Goal: Information Seeking & Learning: Find specific fact

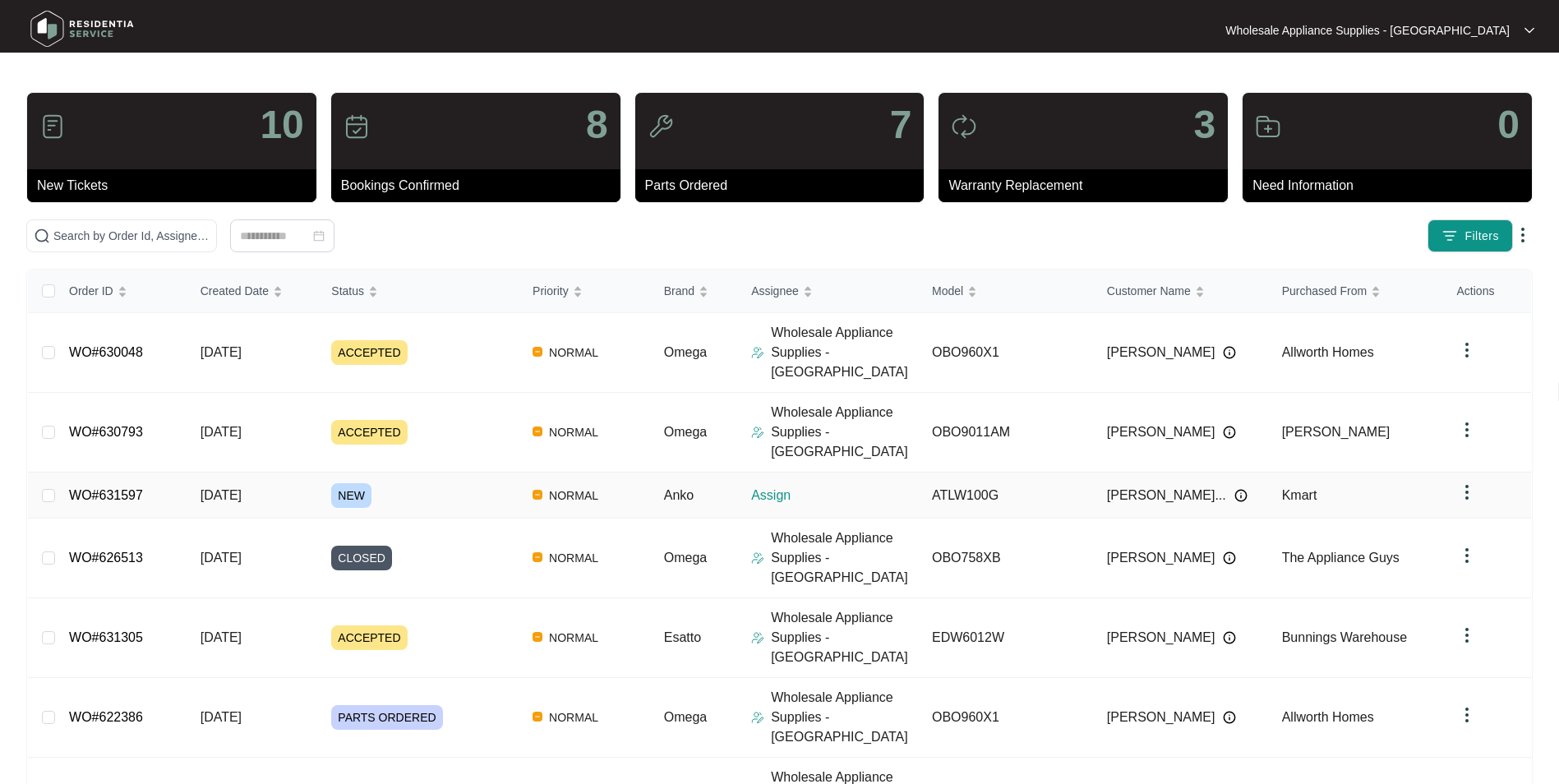
click at [232, 488] on span "[DATE]" at bounding box center [221, 495] width 41 height 14
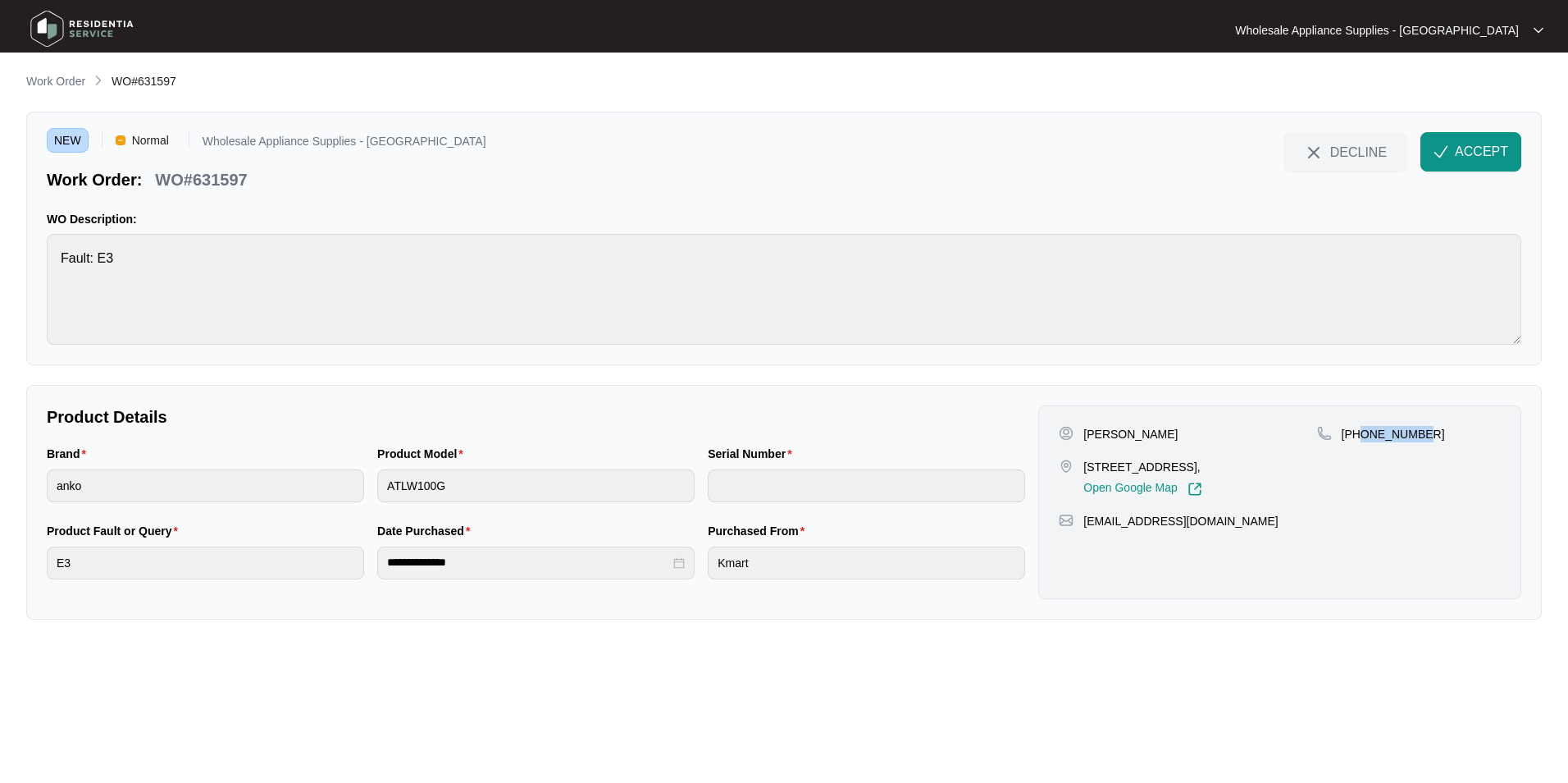
drag, startPoint x: 1416, startPoint y: 435, endPoint x: 1360, endPoint y: 444, distance: 56.7
click at [1360, 444] on div "[PHONE_NUMBER]" at bounding box center [1409, 461] width 184 height 70
copy p "431872516"
click at [372, 492] on div "Product Model ATLW100G" at bounding box center [536, 483] width 330 height 77
click at [1472, 152] on span "ACCEPT" at bounding box center [1481, 152] width 53 height 20
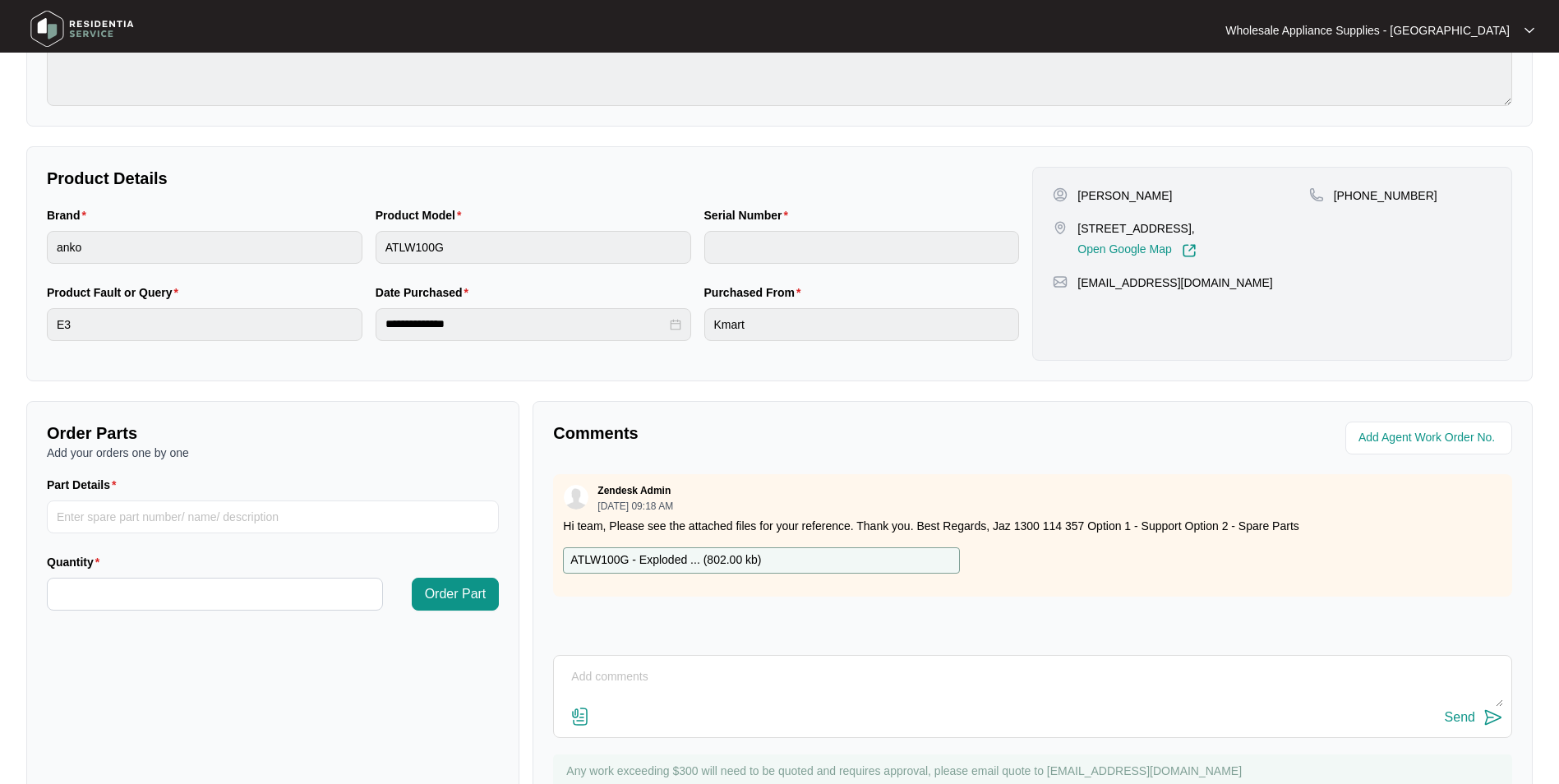
scroll to position [307, 0]
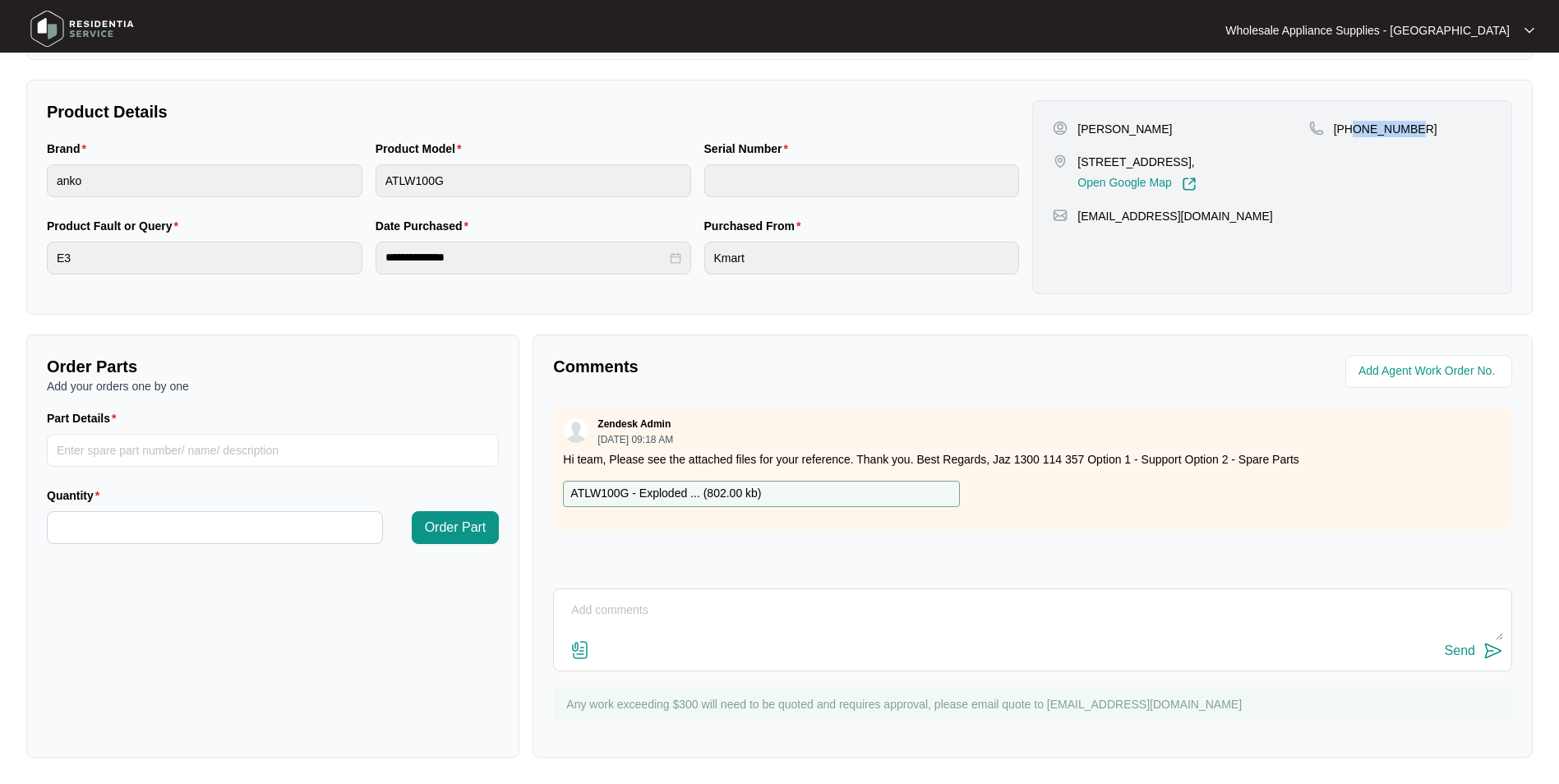
drag, startPoint x: 1412, startPoint y: 128, endPoint x: 1356, endPoint y: 138, distance: 56.9
click at [1356, 138] on div "[PHONE_NUMBER]" at bounding box center [1401, 155] width 182 height 70
copy p "431872516"
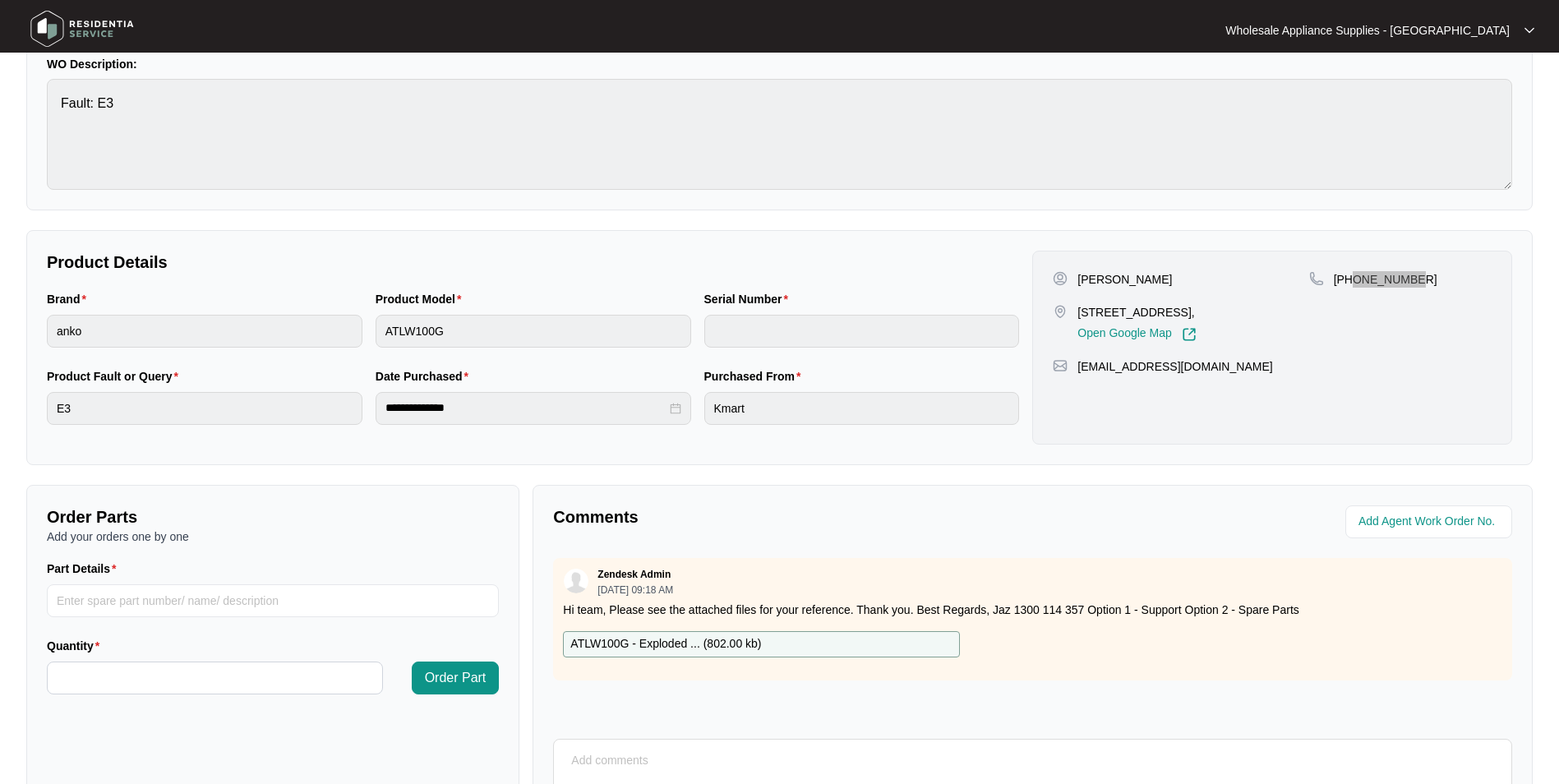
scroll to position [143, 0]
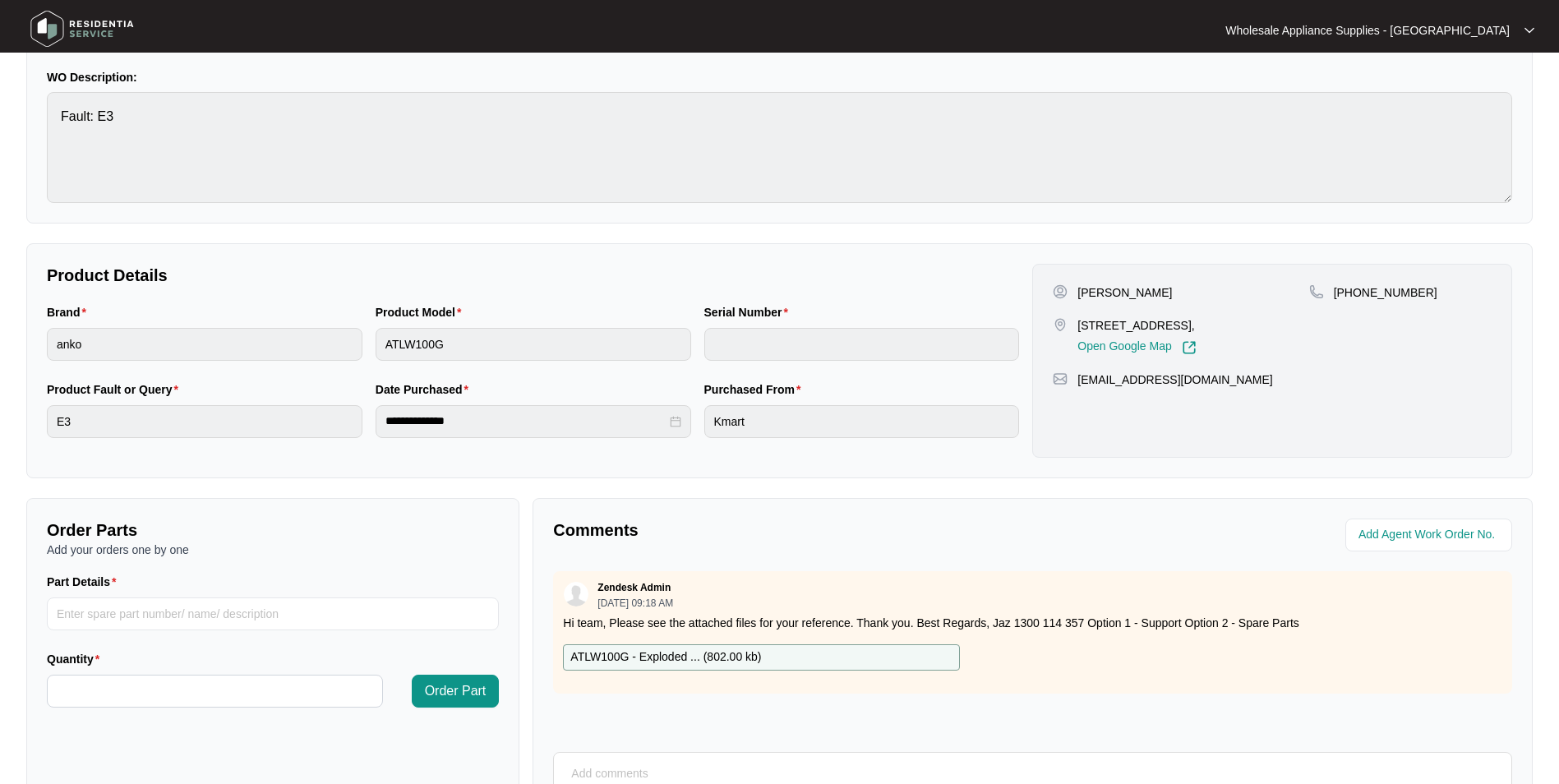
click at [1153, 291] on p "[PERSON_NAME]" at bounding box center [1124, 292] width 94 height 17
copy p "[PERSON_NAME]"
drag, startPoint x: 1182, startPoint y: 323, endPoint x: 1081, endPoint y: 323, distance: 101.0
click at [1081, 323] on p "[STREET_ADDRESS]," at bounding box center [1137, 325] width 119 height 17
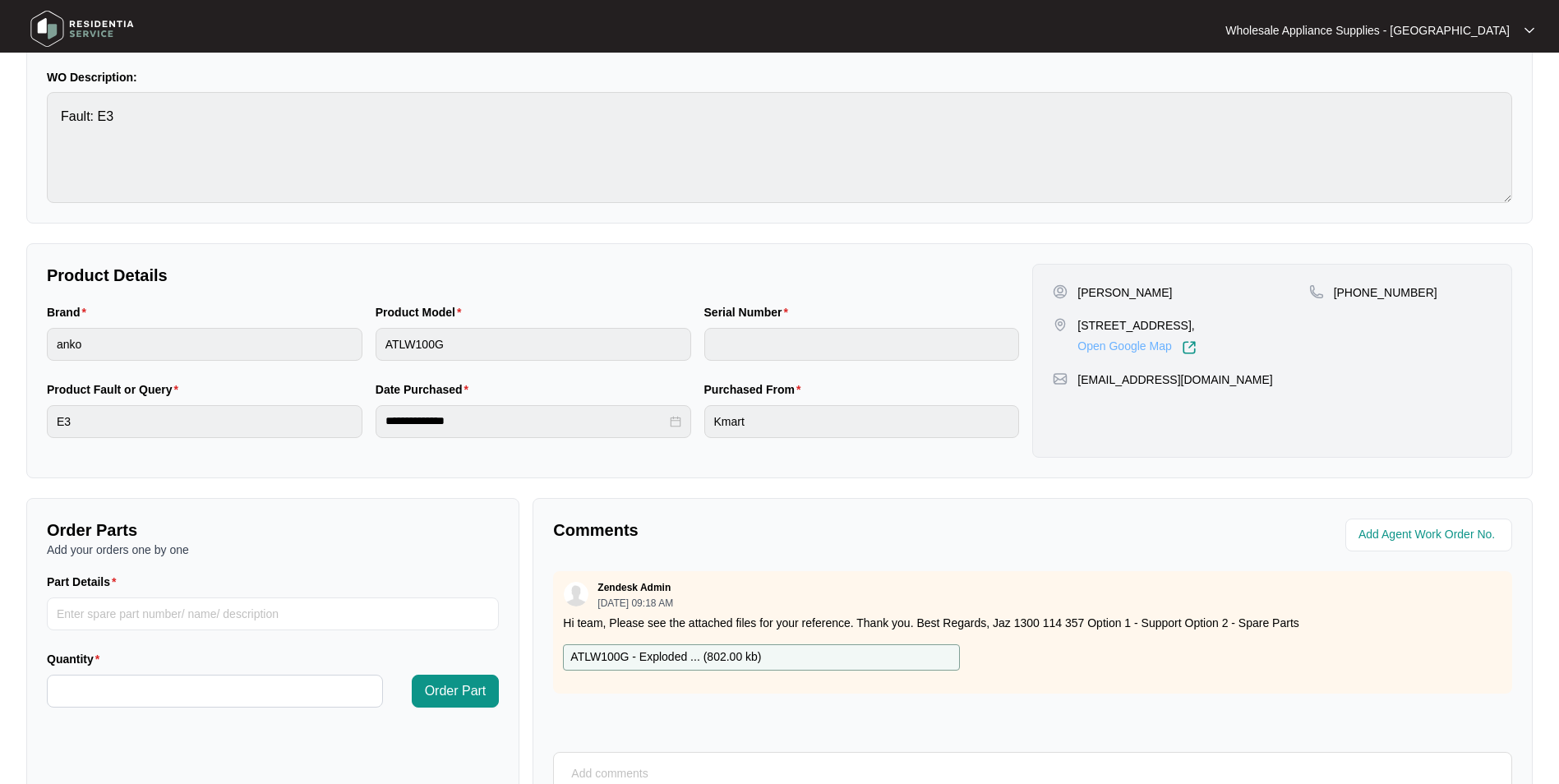
copy p "[STREET_ADDRESS]"
drag, startPoint x: 1200, startPoint y: 380, endPoint x: 1074, endPoint y: 390, distance: 126.4
click at [1074, 390] on div "[PERSON_NAME] [STREET_ADDRESS], Open Google Map [PHONE_NUMBER] [EMAIL_ADDRESS][…" at bounding box center [1272, 360] width 480 height 194
copy p "[EMAIL_ADDRESS][DOMAIN_NAME]"
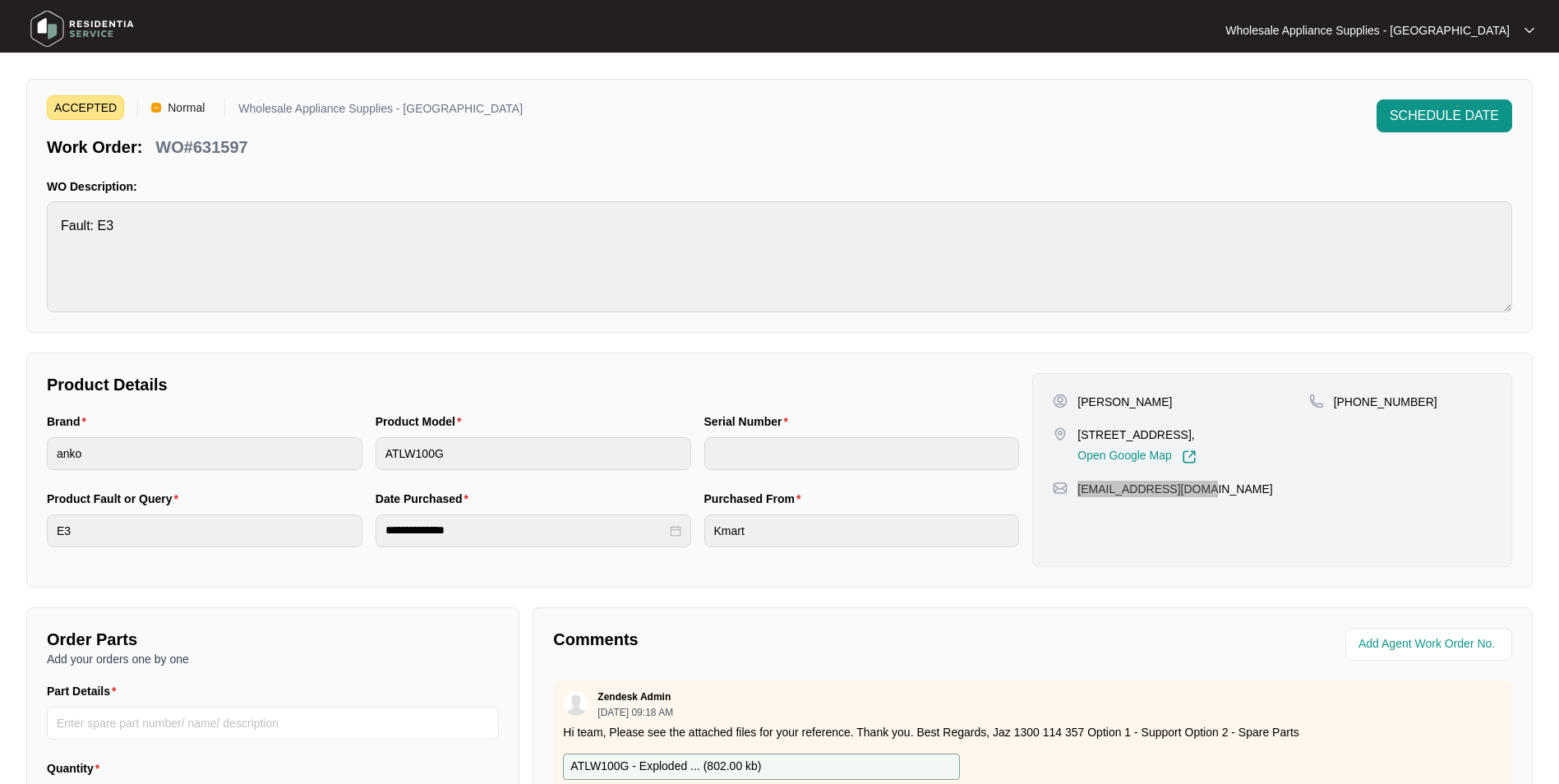
scroll to position [0, 0]
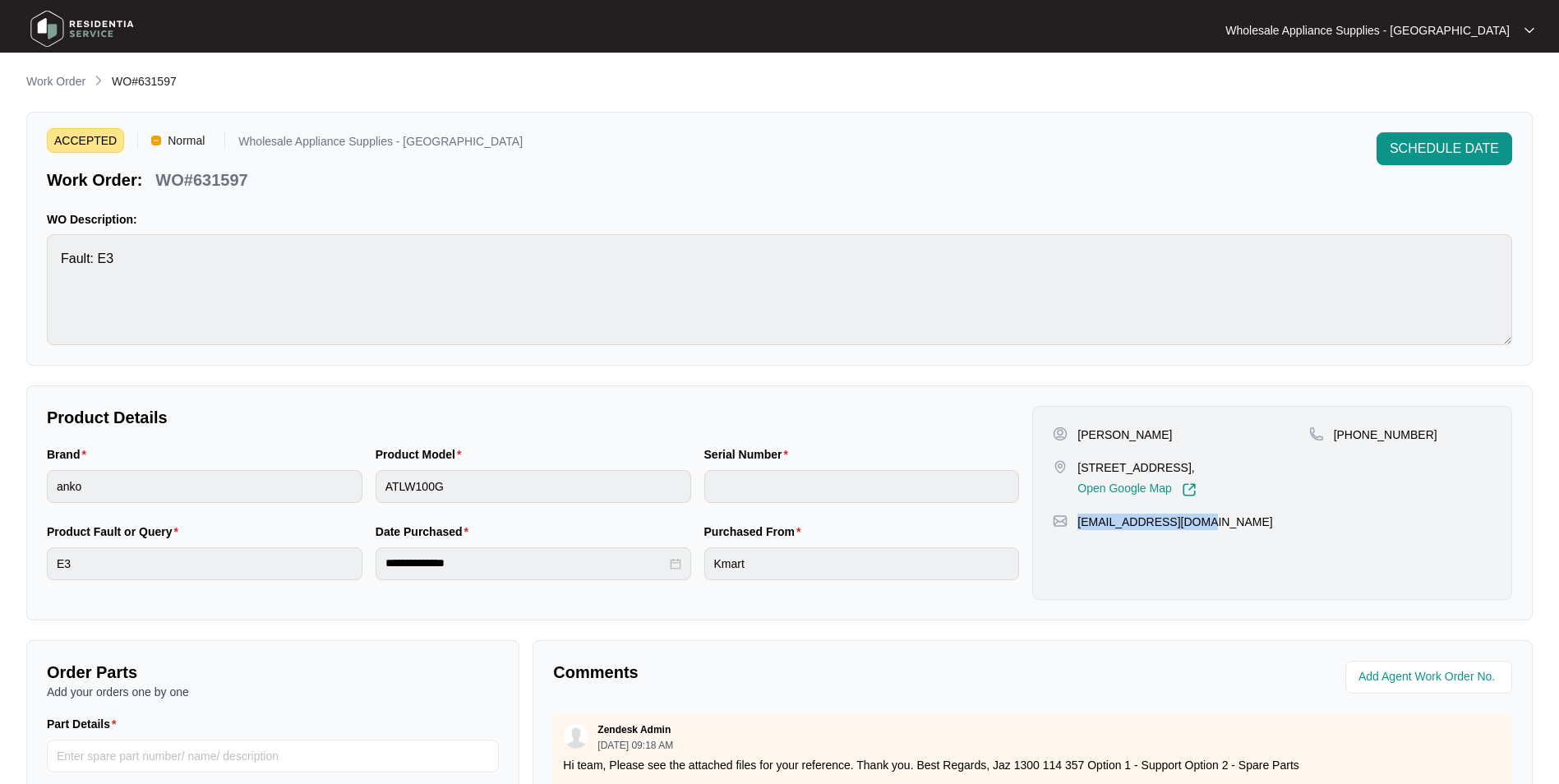
click at [203, 182] on p "WO#631597" at bounding box center [201, 179] width 92 height 23
click at [212, 181] on p "WO#631597" at bounding box center [201, 179] width 92 height 23
click at [213, 180] on p "WO#631597" at bounding box center [201, 179] width 92 height 23
click at [218, 178] on p "WO#631597" at bounding box center [201, 179] width 92 height 23
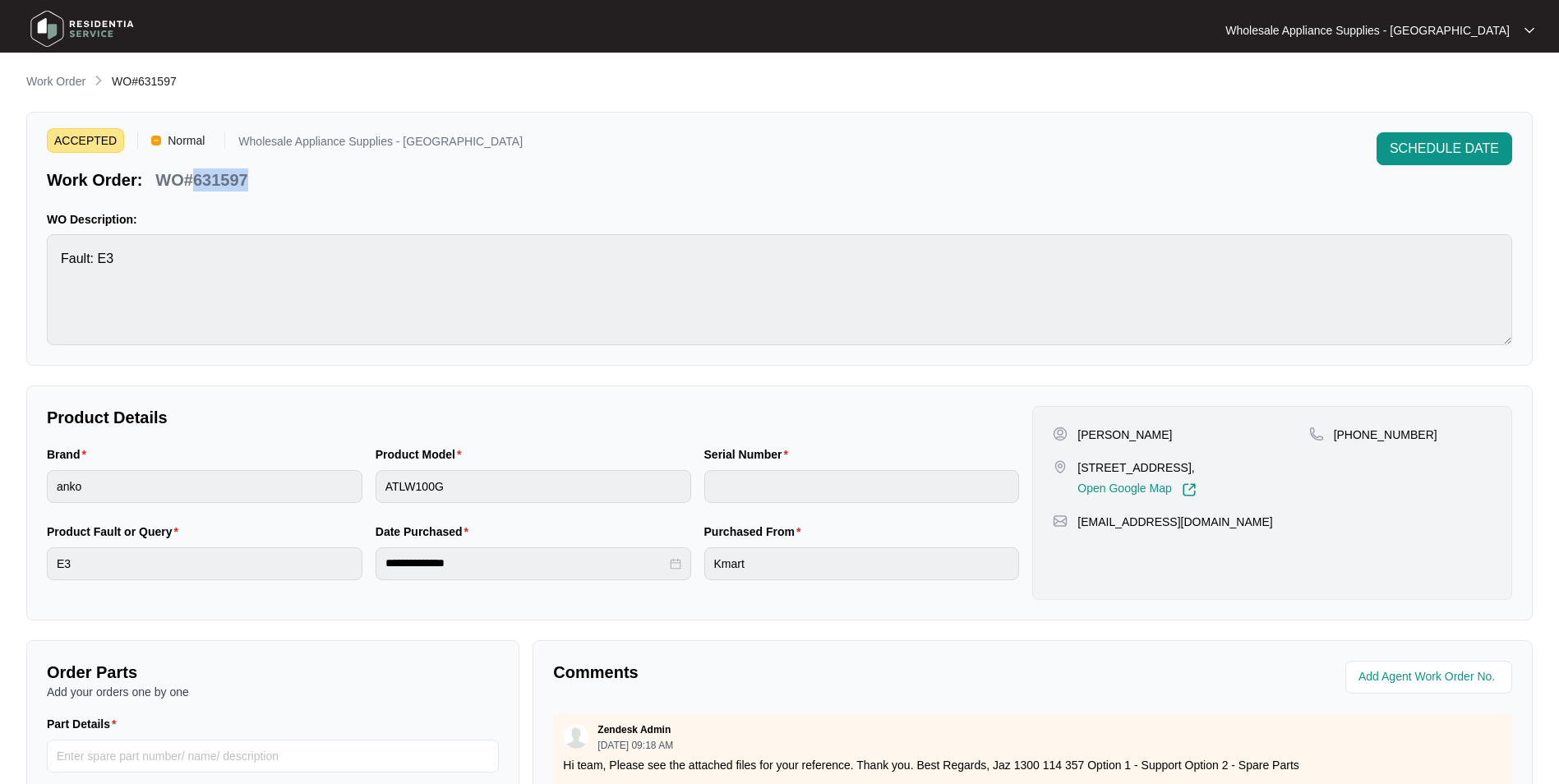
click at [218, 178] on p "WO#631597" at bounding box center [201, 179] width 92 height 23
drag, startPoint x: 218, startPoint y: 178, endPoint x: 330, endPoint y: 193, distance: 113.0
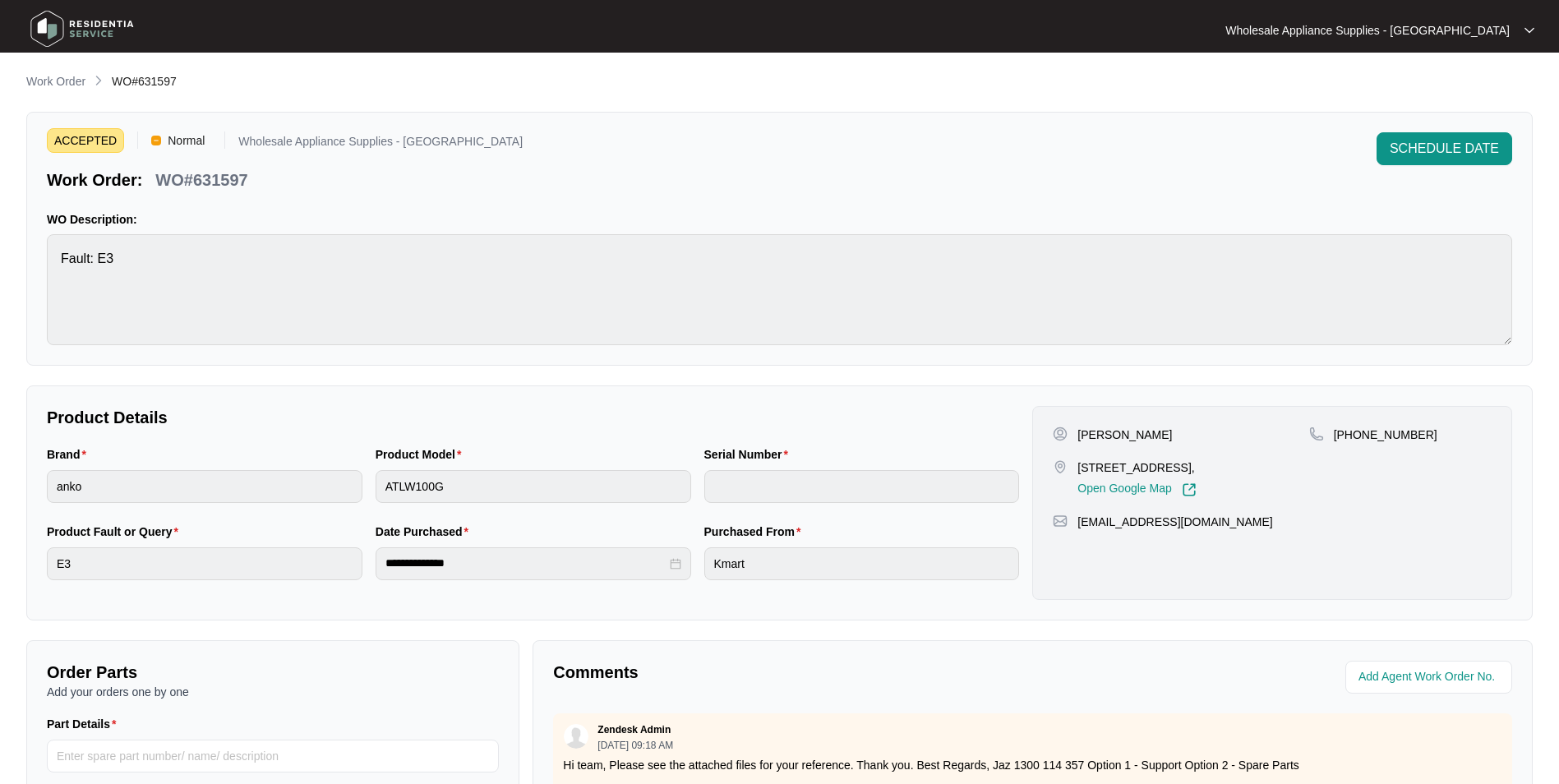
click at [346, 197] on div "ACCEPTED Normal Wholesale Appliance Supplies - [GEOGRAPHIC_DATA] Work Order: WO…" at bounding box center [780, 239] width 1507 height 253
click at [224, 181] on p "WO#631597" at bounding box center [201, 179] width 92 height 23
copy p "631597"
click at [344, 490] on div "Brand anko Product Model ATLW100G Serial Number" at bounding box center [533, 484] width 986 height 77
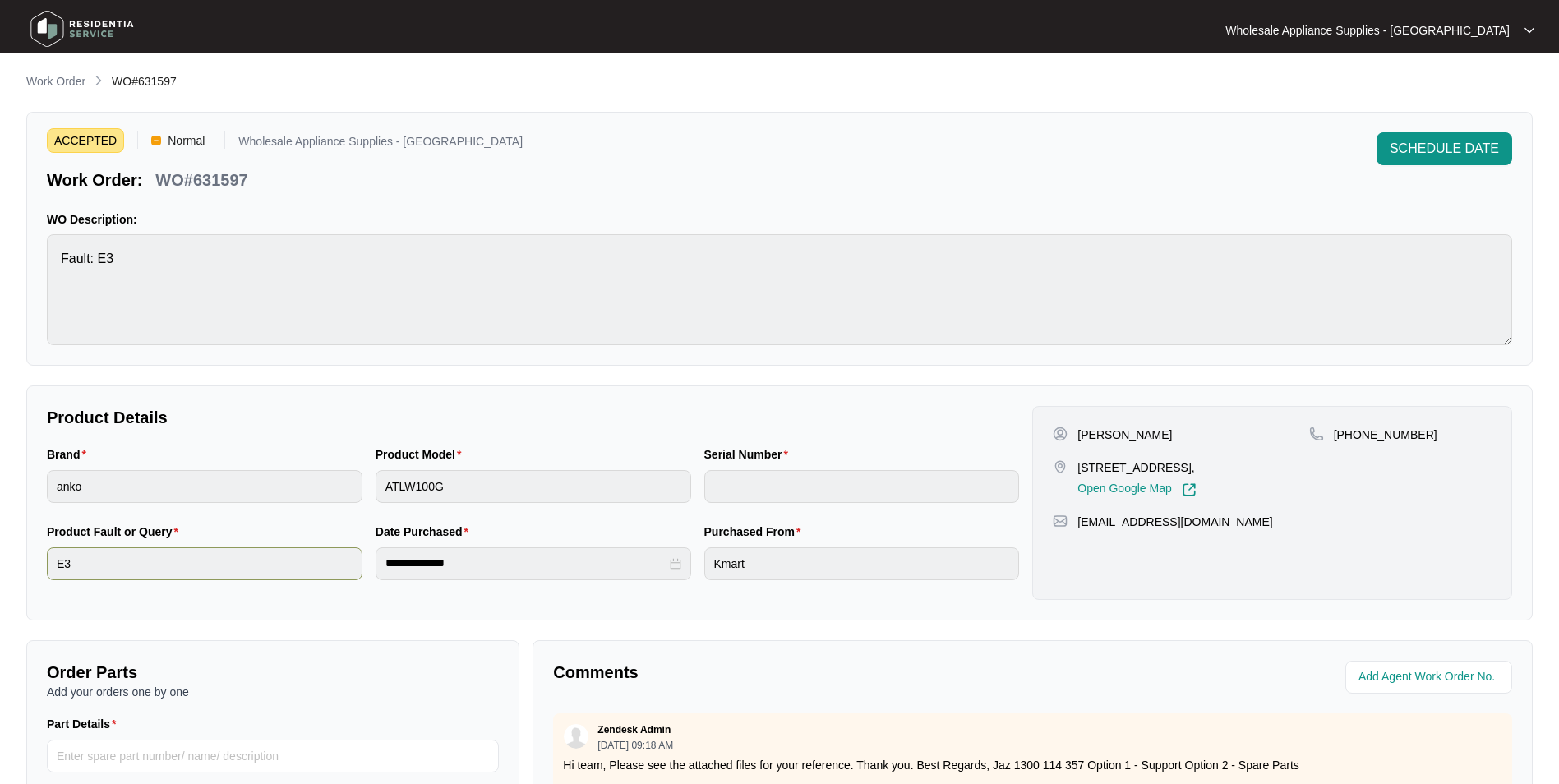
click at [356, 571] on div "**********" at bounding box center [533, 561] width 986 height 77
click at [346, 568] on div "**********" at bounding box center [533, 561] width 986 height 77
drag, startPoint x: 965, startPoint y: 676, endPoint x: 910, endPoint y: 671, distance: 55.2
click at [964, 675] on p "Comments" at bounding box center [787, 671] width 468 height 23
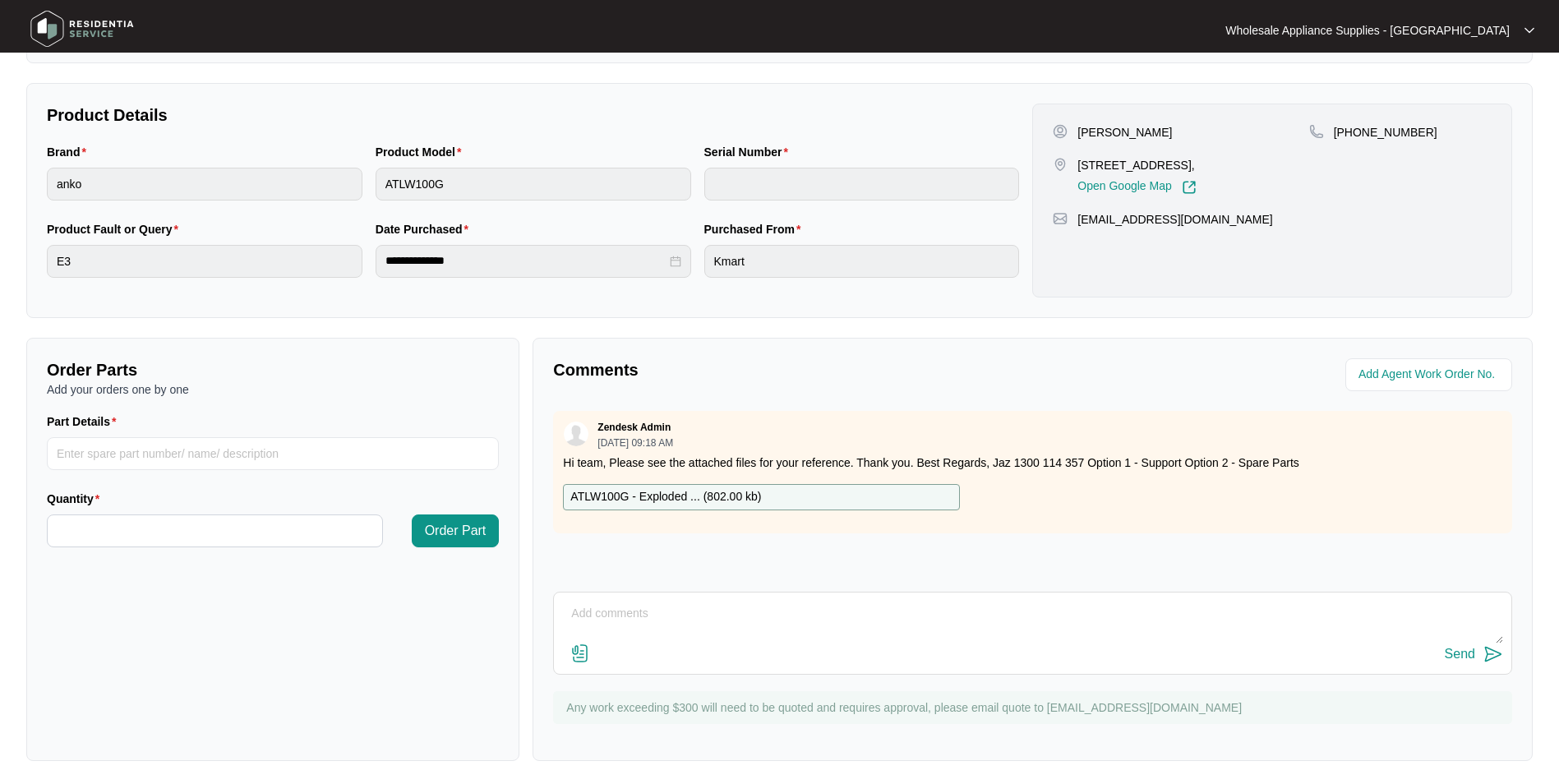
scroll to position [307, 0]
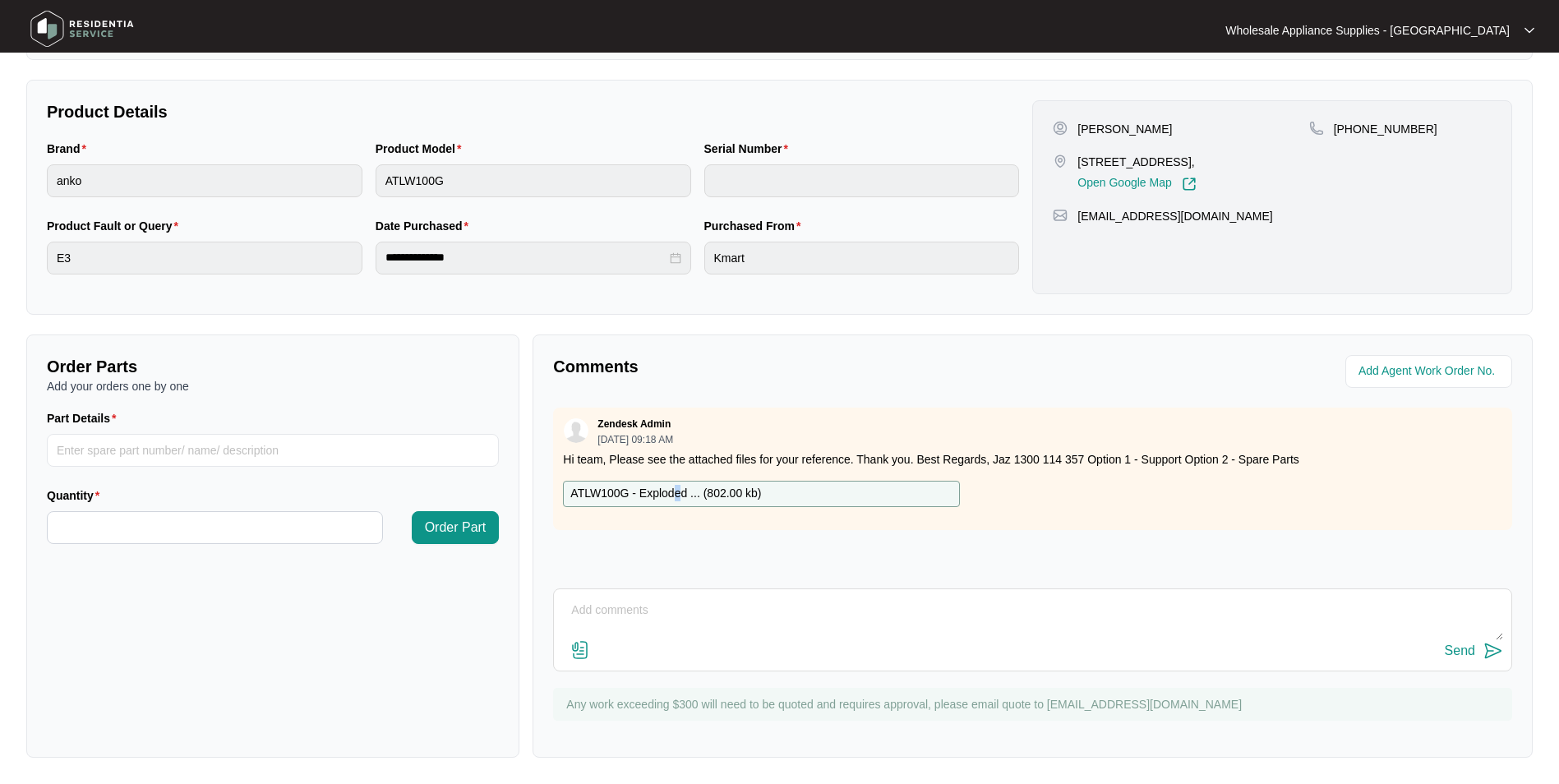
click at [677, 495] on p "ATLW100G - Exploded ... ( 802.00 kb )" at bounding box center [666, 494] width 191 height 18
drag, startPoint x: 677, startPoint y: 495, endPoint x: 698, endPoint y: 493, distance: 21.1
click at [697, 493] on p "ATLW100G - Exploded ... ( 802.00 kb )" at bounding box center [666, 494] width 191 height 18
click at [977, 85] on div "**********" at bounding box center [780, 197] width 1507 height 235
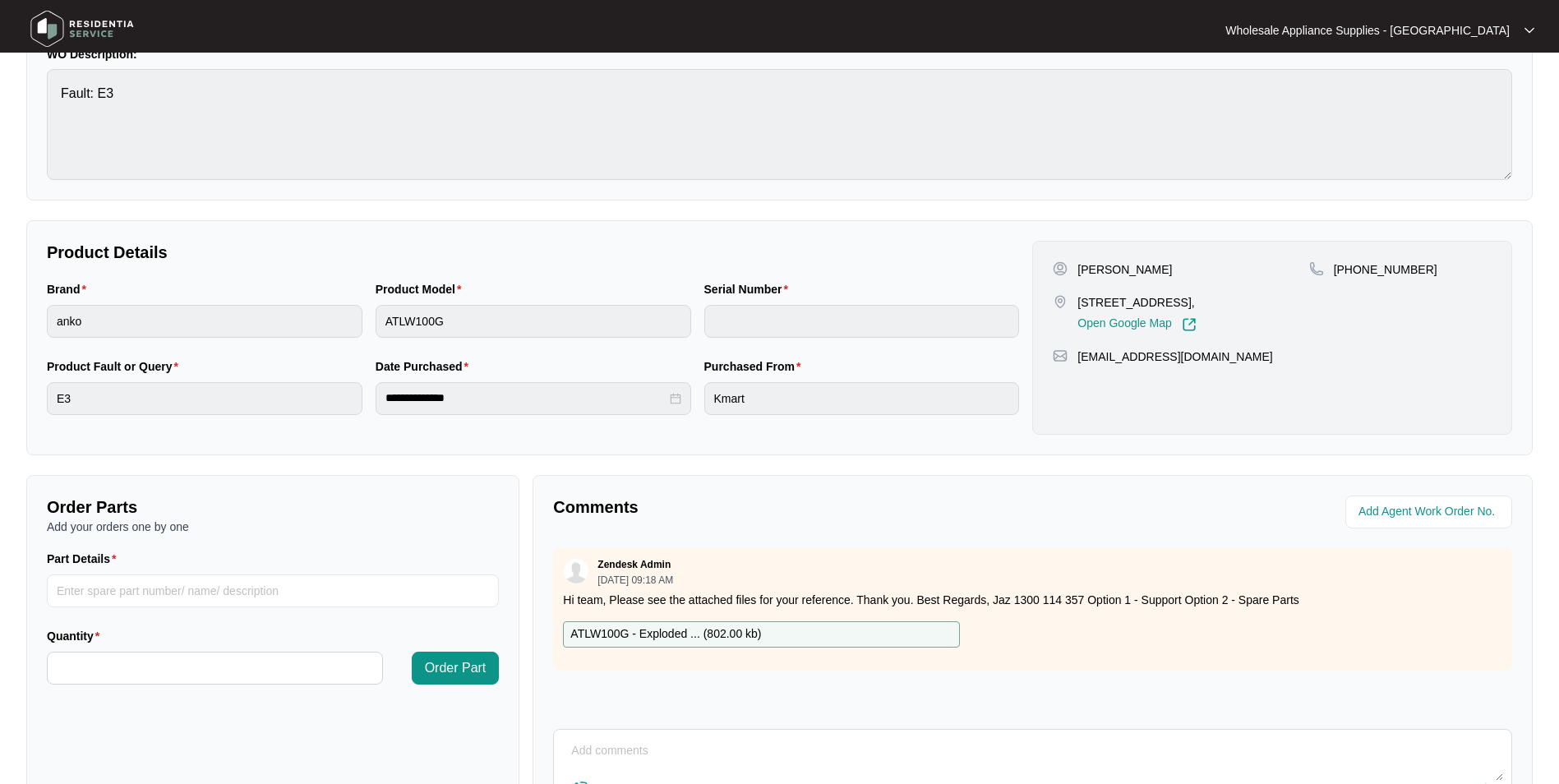
scroll to position [0, 0]
